Goal: Navigation & Orientation: Find specific page/section

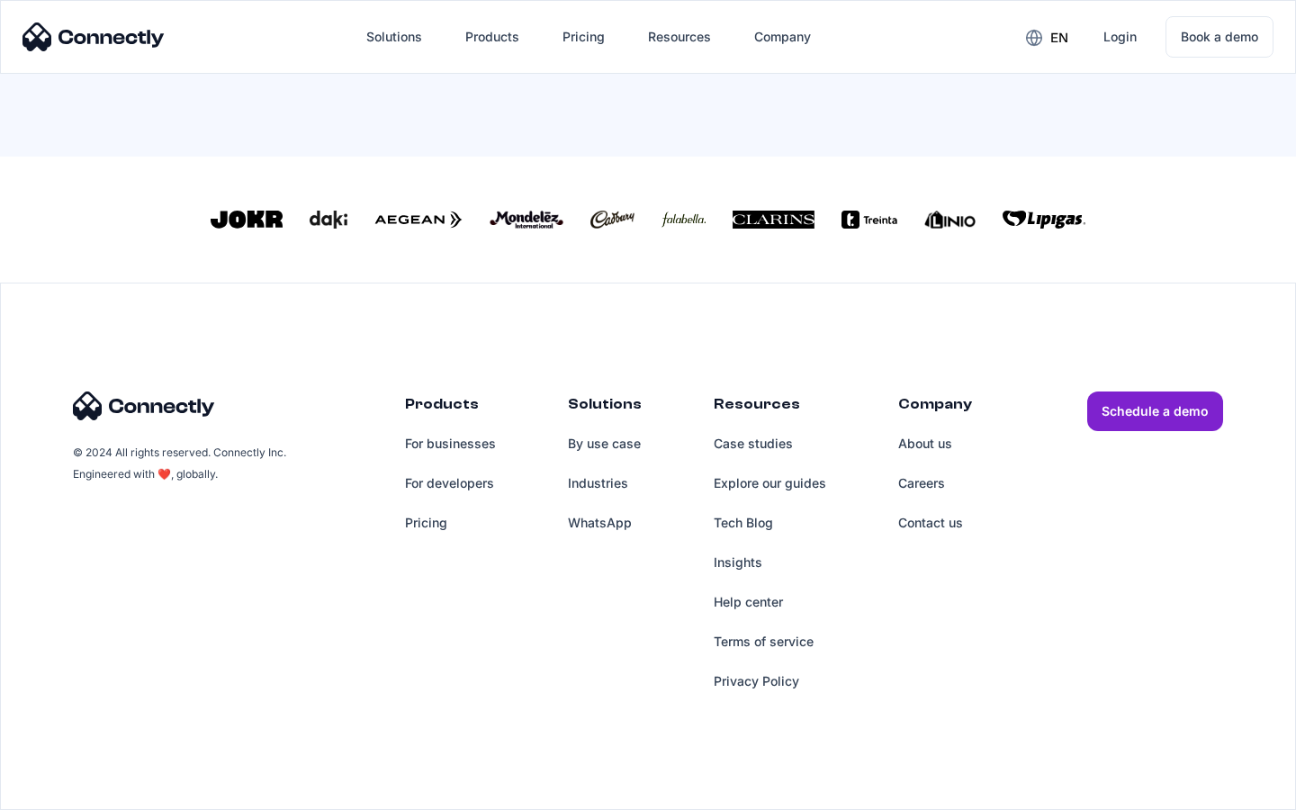
scroll to position [789, 0]
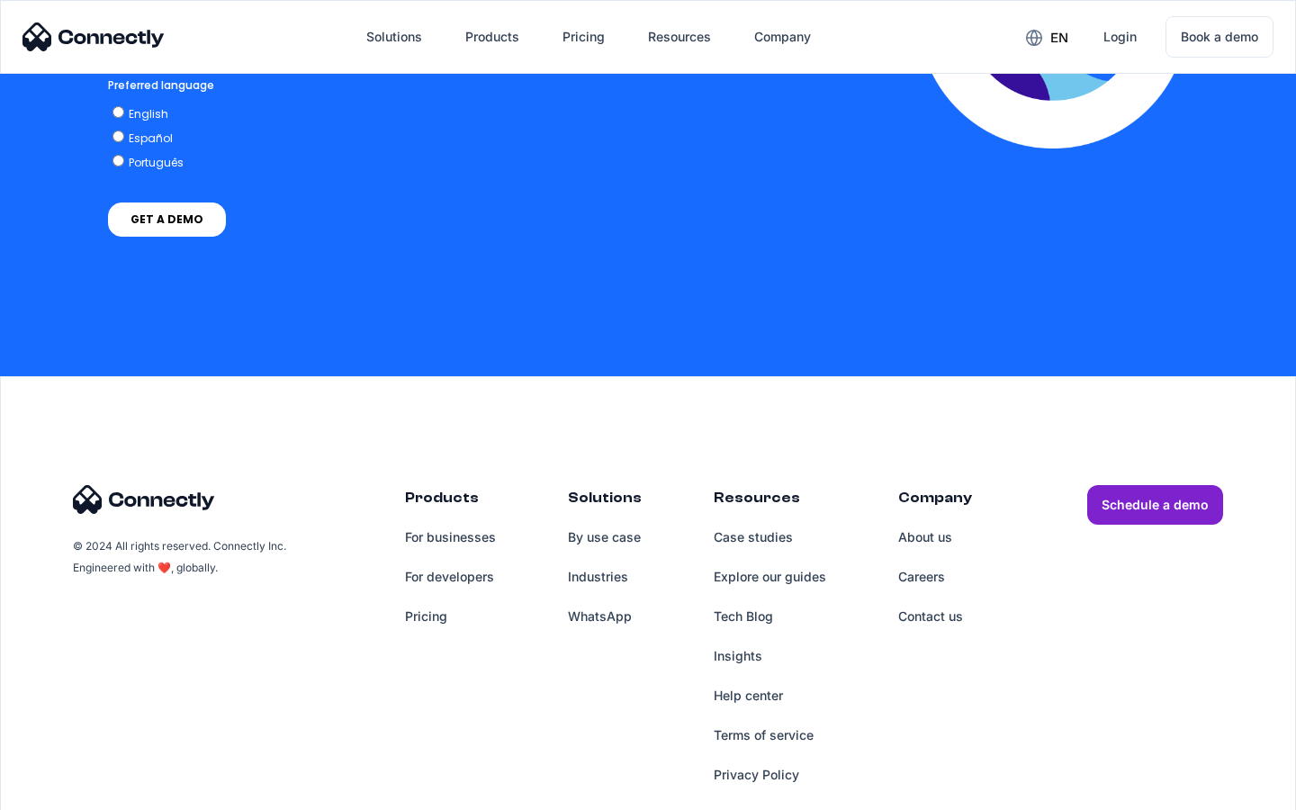
scroll to position [3971, 0]
